Goal: Navigation & Orientation: Find specific page/section

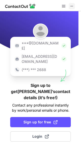
click at [71, 6] on span at bounding box center [72, 6] width 4 height 4
